Goal: Information Seeking & Learning: Learn about a topic

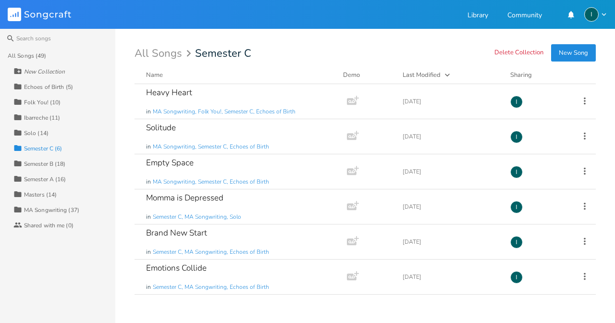
click at [52, 165] on div "Semester B (18)" at bounding box center [45, 164] width 42 height 6
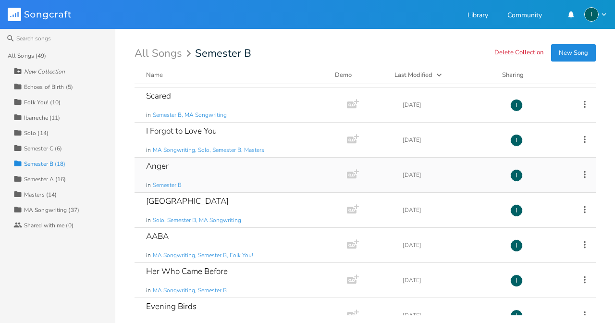
scroll to position [279, 0]
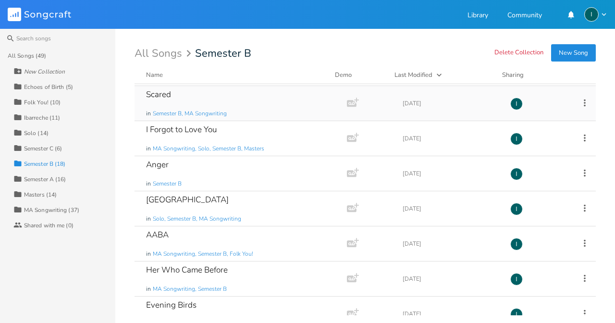
click at [241, 98] on div "Scared in Semester B, MA Songwriting" at bounding box center [238, 103] width 185 height 35
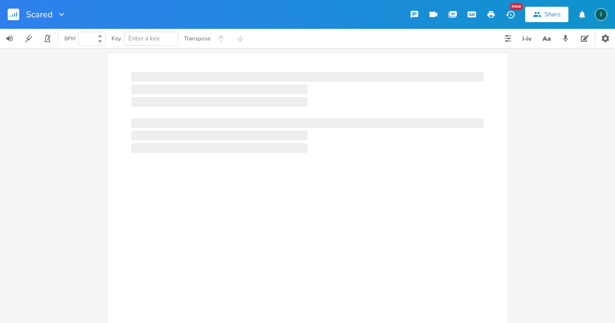
type input "100"
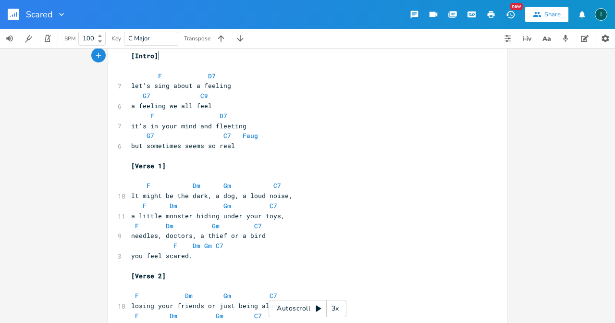
scroll to position [15, 0]
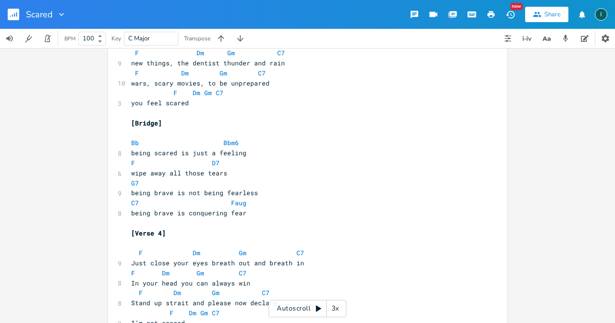
type textarea "F D7 let's sing about a feeling G7 C9 a feeling we all feel F D7 it's in your m…"
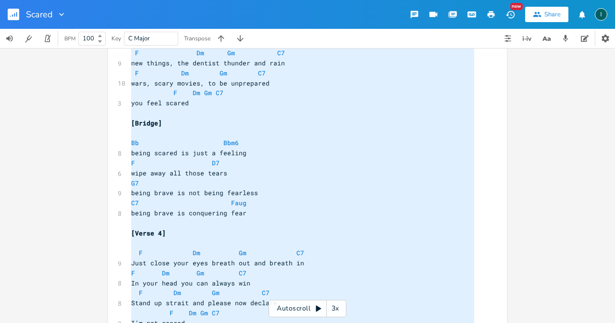
scroll to position [0, 0]
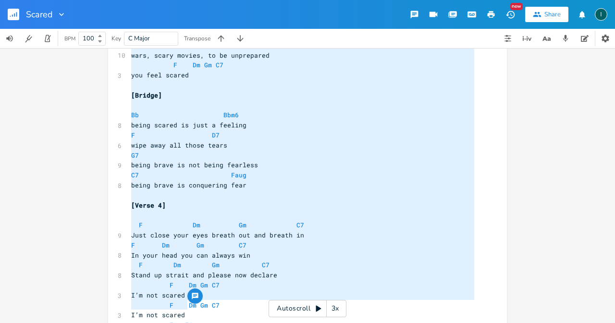
drag, startPoint x: 126, startPoint y: 77, endPoint x: 284, endPoint y: 322, distance: 291.5
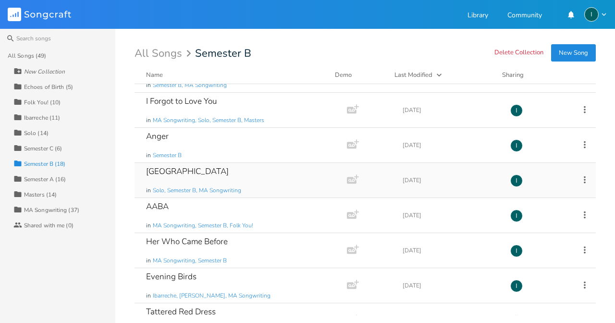
scroll to position [305, 0]
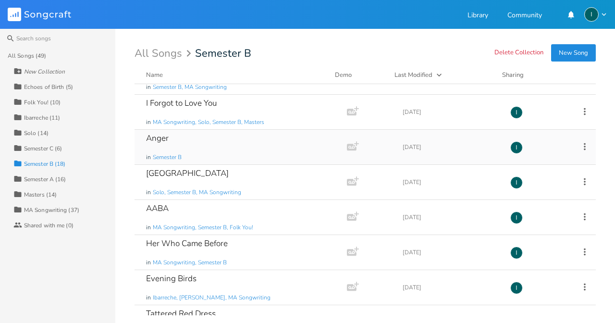
click at [240, 143] on div "Anger in Semester B" at bounding box center [238, 147] width 185 height 35
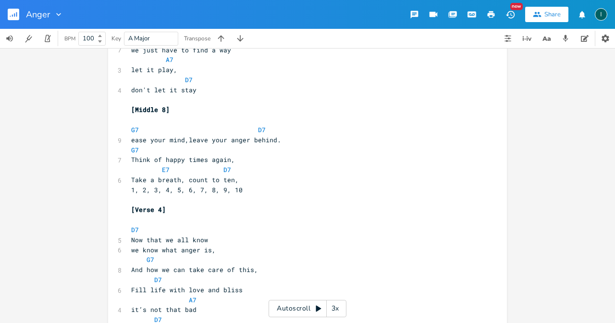
scroll to position [484, 0]
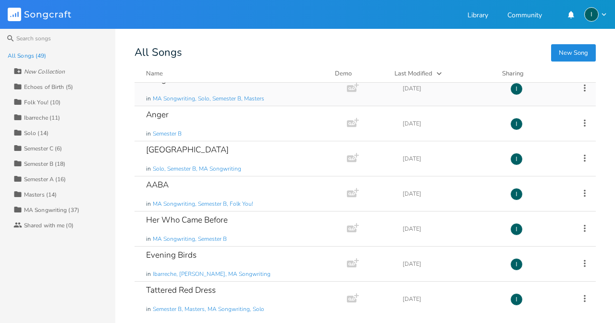
scroll to position [858, 0]
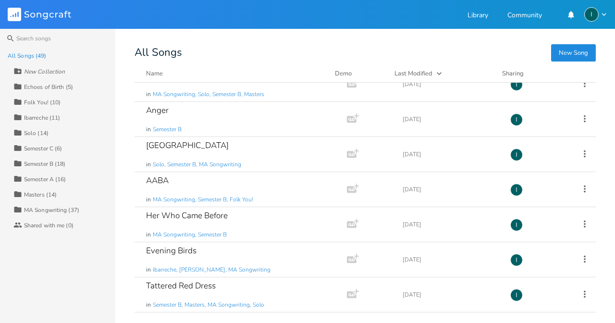
click at [70, 165] on div "Collection Semester B (18)" at bounding box center [64, 163] width 102 height 15
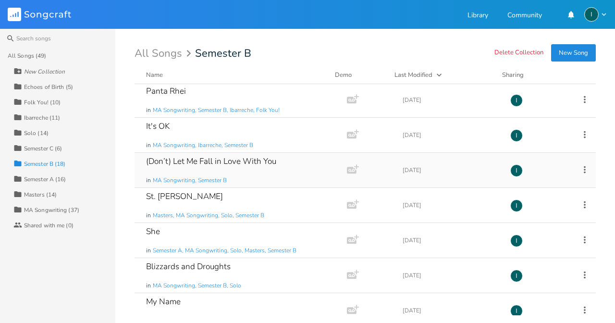
scroll to position [47, 0]
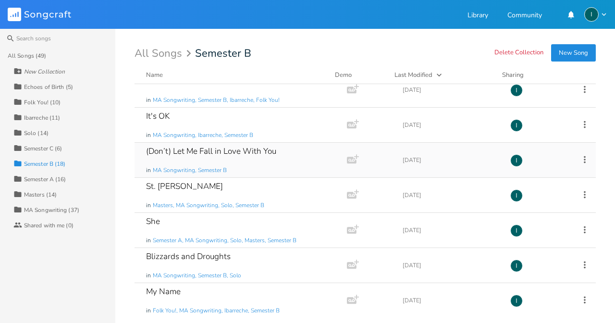
click at [296, 165] on div "(Don’t) Let Me Fall in Love With You in MA Songwriting, Semester B" at bounding box center [238, 160] width 185 height 35
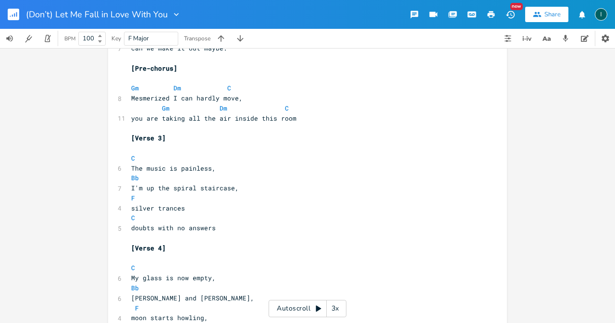
scroll to position [253, 0]
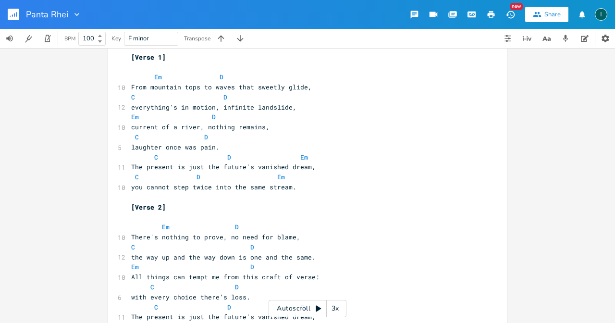
scroll to position [38, 0]
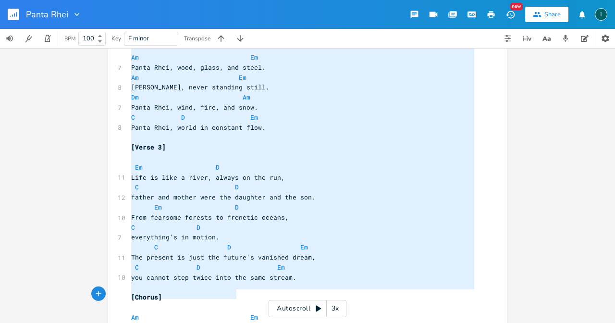
type textarea "Em D From mountain tops to waves that sweetly glide, C D everything's in motion…"
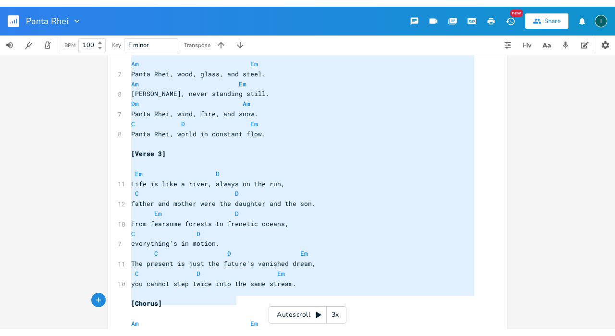
scroll to position [416, 0]
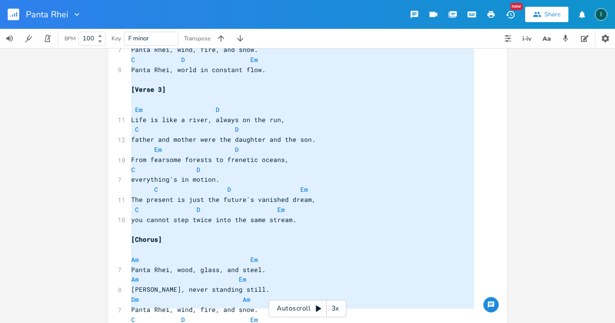
drag, startPoint x: 129, startPoint y: 73, endPoint x: 254, endPoint y: 322, distance: 279.4
click at [254, 322] on div "x [Capo 1] ​ [Verse 1] ​ Em D 10 From mountain tops to waves that sweetly glide…" at bounding box center [314, 7] width 371 height 708
